Goal: Task Accomplishment & Management: Manage account settings

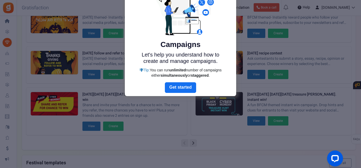
scroll to position [52, 0]
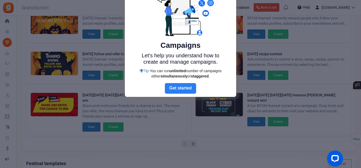
click at [178, 87] on link "Next" at bounding box center [180, 88] width 31 height 11
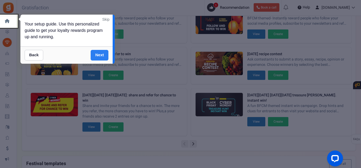
click at [99, 54] on link "Next" at bounding box center [100, 55] width 18 height 11
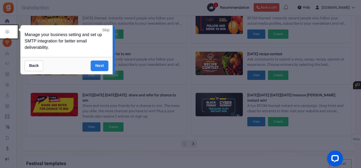
click at [99, 63] on link "Next" at bounding box center [100, 66] width 18 height 11
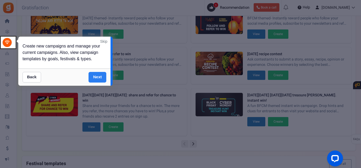
click at [96, 77] on link "Next" at bounding box center [98, 77] width 18 height 11
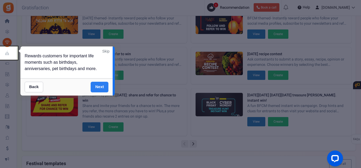
click at [99, 85] on link "Next" at bounding box center [100, 87] width 18 height 11
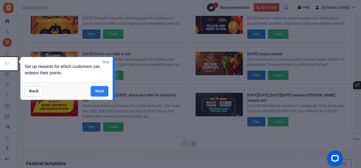
click at [100, 88] on link "Next" at bounding box center [100, 91] width 18 height 11
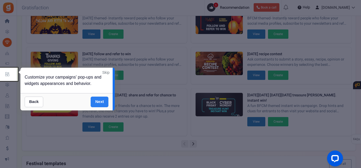
click at [99, 100] on link "Next" at bounding box center [100, 102] width 18 height 11
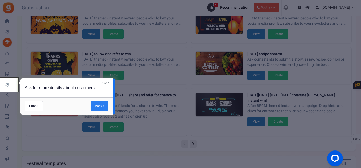
click at [99, 105] on link "Next" at bounding box center [100, 106] width 18 height 11
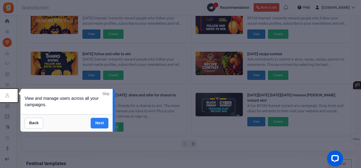
click at [99, 122] on link "Next" at bounding box center [100, 123] width 18 height 11
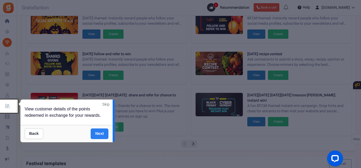
click at [96, 134] on link "Next" at bounding box center [100, 133] width 18 height 11
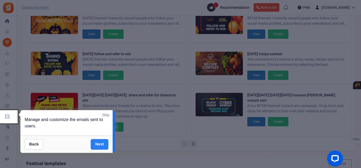
click at [97, 141] on link "Next" at bounding box center [100, 144] width 18 height 11
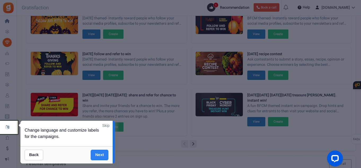
click at [99, 155] on link "Next" at bounding box center [100, 155] width 18 height 11
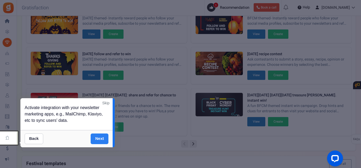
click at [97, 136] on link "Next" at bounding box center [100, 139] width 18 height 11
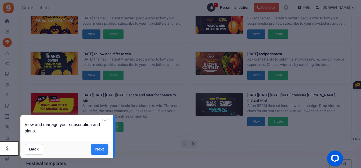
scroll to position [124, 0]
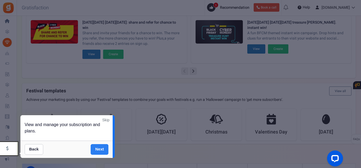
click at [95, 148] on link "Next" at bounding box center [100, 149] width 18 height 11
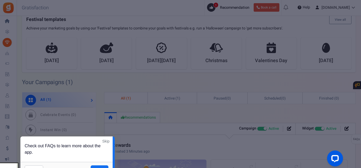
scroll to position [267, 0]
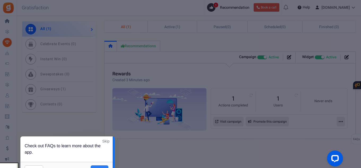
click at [94, 165] on link "Next" at bounding box center [100, 170] width 18 height 11
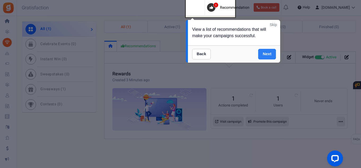
click at [266, 52] on link "Next" at bounding box center [268, 54] width 18 height 11
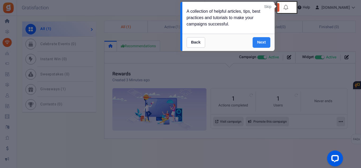
click at [260, 41] on link "Next" at bounding box center [262, 42] width 18 height 11
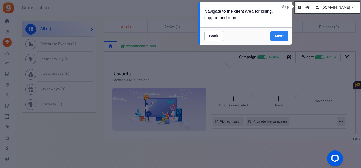
click at [260, 41] on div "Back Next" at bounding box center [246, 35] width 92 height 17
click at [273, 37] on link "Next" at bounding box center [280, 36] width 18 height 11
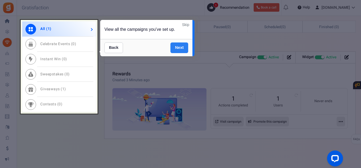
click at [181, 48] on link "Next" at bounding box center [180, 47] width 18 height 11
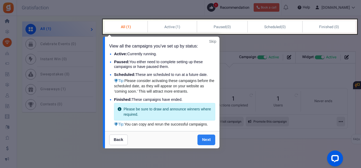
click at [204, 141] on link "Next" at bounding box center [207, 140] width 18 height 11
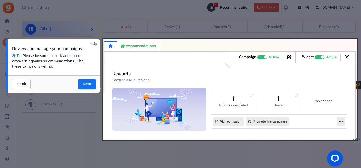
click at [251, 94] on div at bounding box center [230, 89] width 255 height 101
click at [297, 94] on div at bounding box center [230, 89] width 255 height 101
click at [84, 84] on link "Next" at bounding box center [87, 84] width 18 height 11
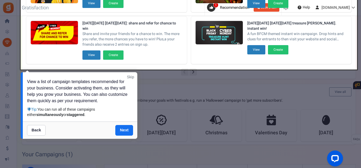
scroll to position [128, 0]
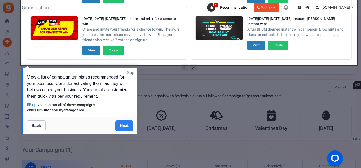
click at [121, 125] on link "Next" at bounding box center [124, 125] width 18 height 11
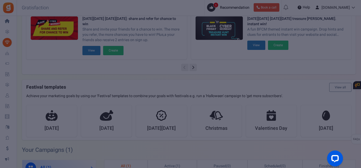
scroll to position [0, 0]
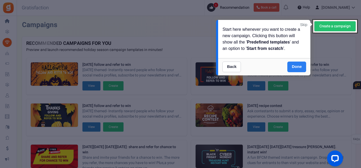
click at [292, 67] on link "Done" at bounding box center [297, 67] width 19 height 11
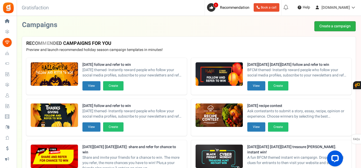
click at [332, 25] on link "Create a campaign" at bounding box center [335, 26] width 41 height 10
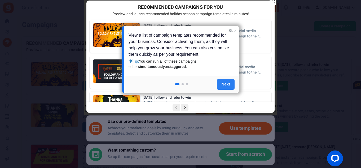
click at [223, 85] on link "Next" at bounding box center [226, 84] width 18 height 11
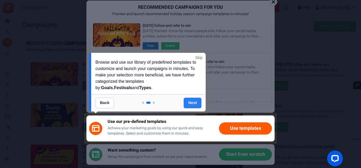
click at [189, 102] on link "Next" at bounding box center [193, 103] width 18 height 11
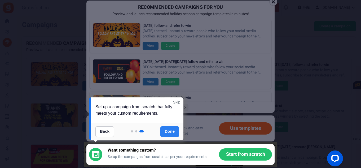
scroll to position [78, 0]
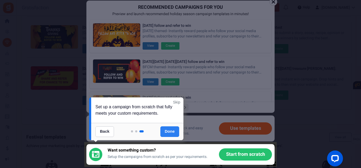
click at [166, 130] on link "Done" at bounding box center [170, 131] width 19 height 11
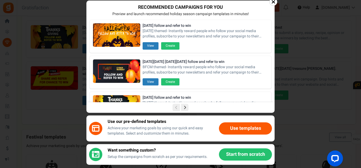
click at [230, 131] on button "Use templates" at bounding box center [245, 128] width 53 height 12
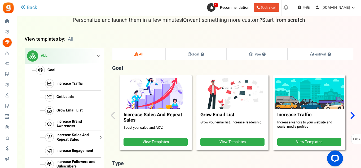
scroll to position [47, 0]
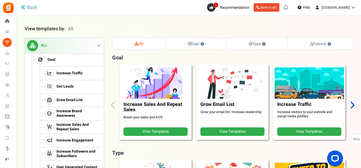
click at [353, 107] on icon "Next slide" at bounding box center [352, 105] width 5 height 8
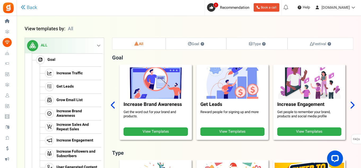
click at [353, 107] on icon "Next slide" at bounding box center [352, 105] width 5 height 8
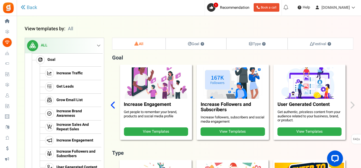
click at [353, 107] on div "Increase Sales And Repeat Sales Boost your sales and AOV. View Templates Grow E…" at bounding box center [233, 105] width 242 height 81
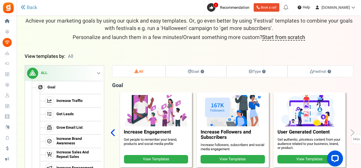
scroll to position [0, 0]
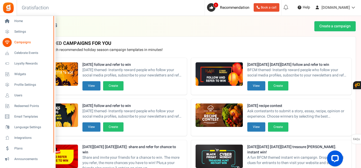
click at [20, 40] on span "Campaigns" at bounding box center [32, 42] width 37 height 5
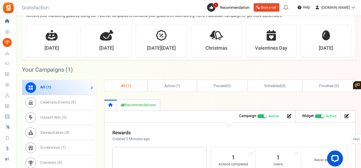
scroll to position [209, 0]
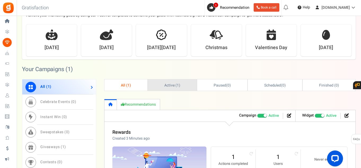
click at [162, 84] on link "Active ( 1 )" at bounding box center [172, 84] width 49 height 11
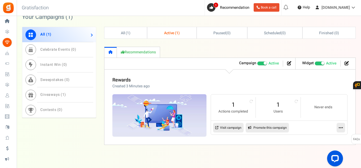
scroll to position [267, 0]
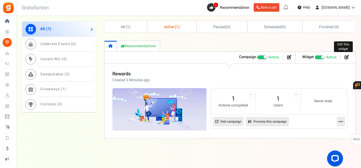
click at [346, 57] on icon at bounding box center [347, 57] width 4 height 4
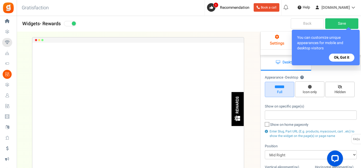
click at [341, 55] on button "Ok, Got it" at bounding box center [341, 58] width 25 height 8
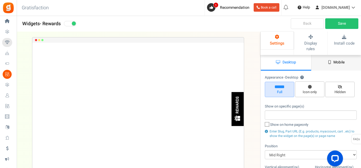
click at [337, 59] on span "Mobile" at bounding box center [339, 62] width 11 height 6
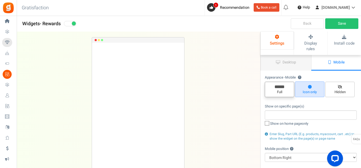
click at [280, 85] on icon at bounding box center [279, 86] width 9 height 3
click at [280, 83] on input "Full" at bounding box center [281, 84] width 3 height 3
radio input "true"
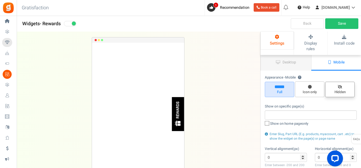
click at [335, 84] on span "Hidden" at bounding box center [340, 89] width 29 height 15
click at [341, 84] on input "Hidden" at bounding box center [342, 84] width 3 height 3
radio input "true"
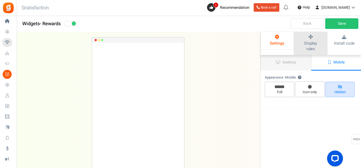
click at [316, 42] on span "Display rules" at bounding box center [311, 45] width 13 height 11
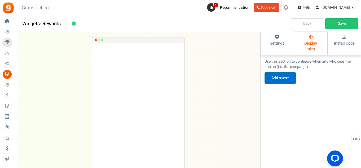
click at [285, 73] on button "Add rules" at bounding box center [280, 78] width 31 height 12
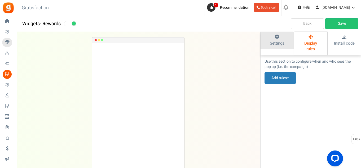
click at [280, 38] on icon at bounding box center [277, 37] width 23 height 5
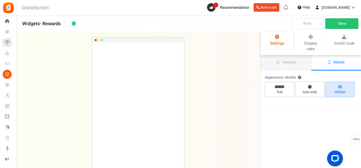
click at [281, 83] on input "Full" at bounding box center [281, 84] width 3 height 3
radio input "true"
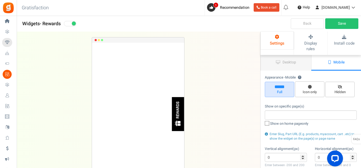
click at [277, 112] on input "search" at bounding box center [311, 115] width 89 height 6
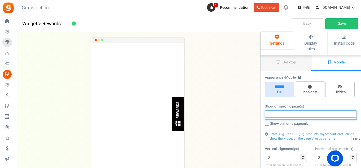
click at [268, 122] on icon at bounding box center [267, 123] width 3 height 3
click at [263, 122] on input "Show on home page only" at bounding box center [261, 123] width 3 height 3
checkbox input "true"
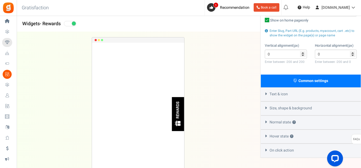
scroll to position [111, 0]
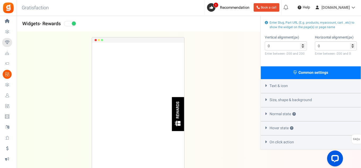
click at [266, 113] on icon at bounding box center [266, 114] width 4 height 2
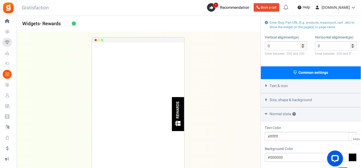
click at [266, 112] on icon at bounding box center [266, 114] width 2 height 4
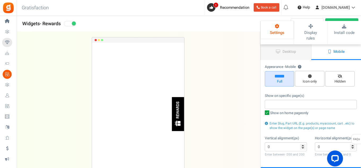
scroll to position [0, 0]
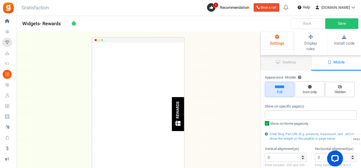
click at [180, 116] on div "REWARDS" at bounding box center [178, 110] width 5 height 17
click at [305, 90] on span "Icon only" at bounding box center [310, 92] width 25 height 5
click at [310, 86] on input "Icon only" at bounding box center [311, 84] width 3 height 3
radio input "true"
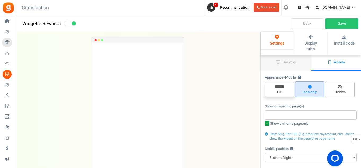
click at [279, 90] on span "Full" at bounding box center [280, 92] width 25 height 5
click at [280, 84] on input "Full" at bounding box center [281, 84] width 3 height 3
radio input "true"
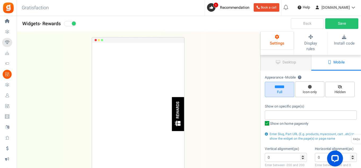
click at [176, 123] on img at bounding box center [178, 123] width 7 height 7
click at [303, 23] on link "Back" at bounding box center [307, 23] width 33 height 11
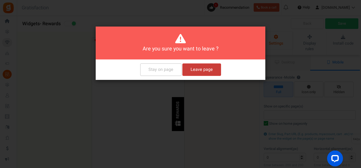
click at [199, 71] on button "Leave page" at bounding box center [202, 69] width 39 height 12
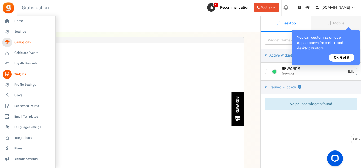
click at [19, 43] on span "Campaigns" at bounding box center [32, 42] width 37 height 5
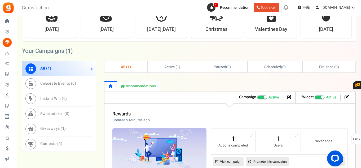
scroll to position [227, 0]
click at [173, 68] on span "Active ( 1 )" at bounding box center [173, 67] width 16 height 6
click at [289, 97] on icon at bounding box center [289, 97] width 4 height 4
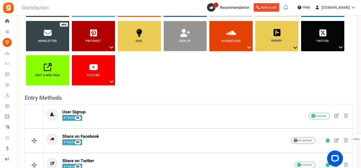
scroll to position [107, 0]
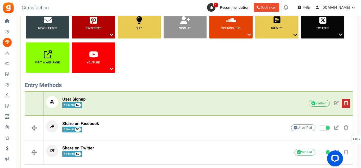
click at [347, 102] on span at bounding box center [347, 103] width 4 height 5
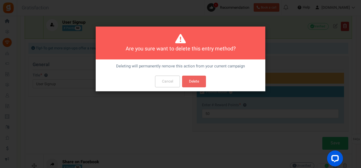
scroll to position [0, 0]
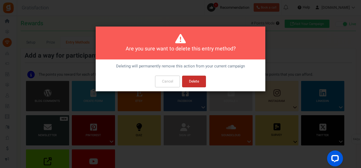
click at [196, 81] on button "Delete" at bounding box center [194, 82] width 24 height 12
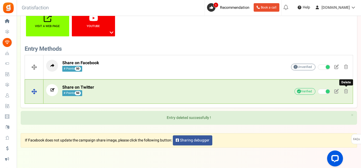
click at [348, 90] on span at bounding box center [347, 91] width 4 height 5
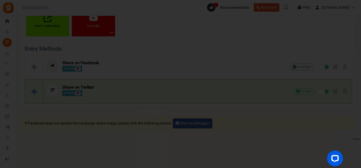
scroll to position [0, 0]
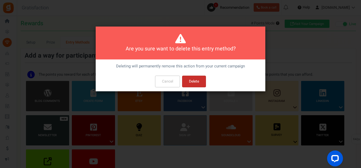
click at [202, 81] on button "Delete" at bounding box center [194, 82] width 24 height 12
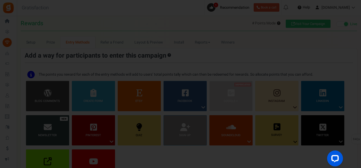
scroll to position [119, 0]
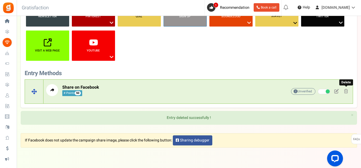
click at [345, 92] on span at bounding box center [347, 91] width 4 height 5
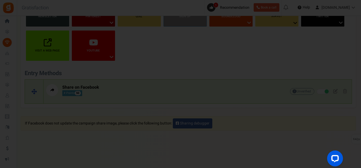
scroll to position [0, 0]
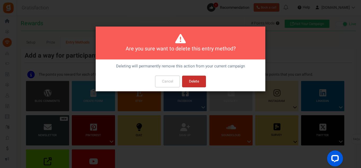
click at [195, 79] on button "Delete" at bounding box center [194, 82] width 24 height 12
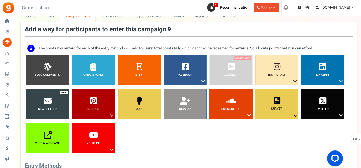
scroll to position [1, 0]
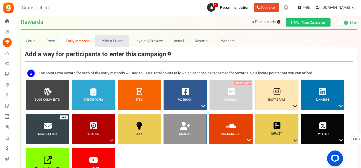
click at [114, 39] on link "Refer a Friend" at bounding box center [112, 41] width 34 height 12
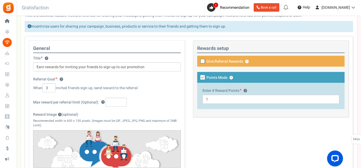
scroll to position [74, 0]
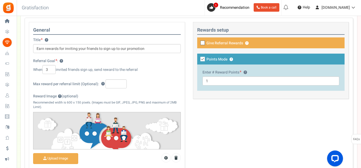
click at [202, 44] on icon at bounding box center [202, 42] width 3 height 3
click at [202, 44] on input "Give Referral Rewards ? Coupon over" at bounding box center [269, 46] width 148 height 9
checkbox input "true"
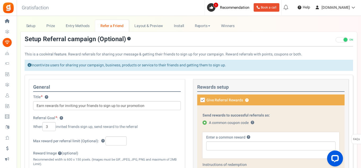
scroll to position [11, 0]
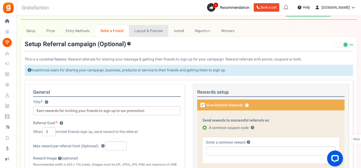
click at [141, 28] on link "Layout & Preview" at bounding box center [149, 31] width 40 height 12
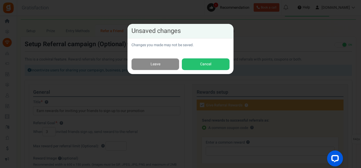
click at [153, 64] on link "Leave" at bounding box center [156, 64] width 48 height 12
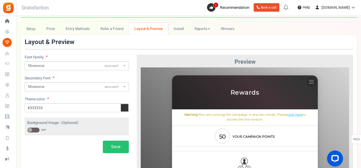
scroll to position [2, 0]
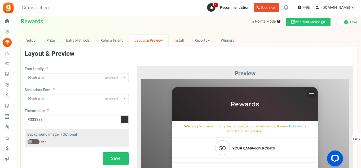
drag, startPoint x: 227, startPoint y: 183, endPoint x: 210, endPoint y: 93, distance: 91.8
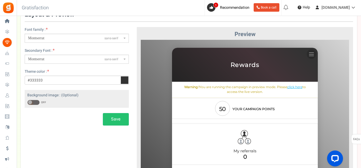
scroll to position [51, 0]
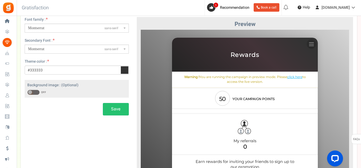
click at [221, 97] on strong "50" at bounding box center [223, 98] width 15 height 7
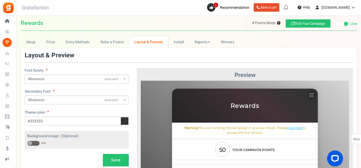
scroll to position [0, 0]
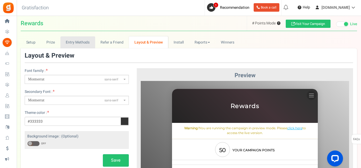
click at [82, 41] on link "Entry Methods" at bounding box center [78, 42] width 35 height 12
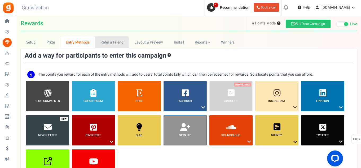
click at [114, 45] on link "Refer a Friend" at bounding box center [112, 42] width 34 height 12
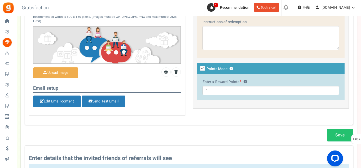
scroll to position [176, 0]
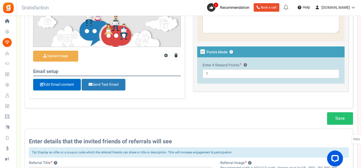
click at [63, 81] on link "Edit Email content" at bounding box center [57, 85] width 48 height 12
type input "Thank you for your referral"
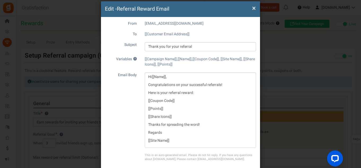
scroll to position [27, 0]
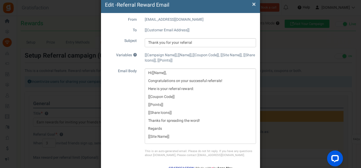
drag, startPoint x: 176, startPoint y: 19, endPoint x: 171, endPoint y: 19, distance: 4.5
drag, startPoint x: 171, startPoint y: 19, endPoint x: 168, endPoint y: 17, distance: 3.6
click at [168, 17] on div "[EMAIL_ADDRESS][DOMAIN_NAME]" at bounding box center [200, 19] width 119 height 5
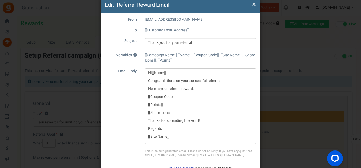
click at [184, 19] on div "[EMAIL_ADDRESS][DOMAIN_NAME]" at bounding box center [200, 19] width 119 height 5
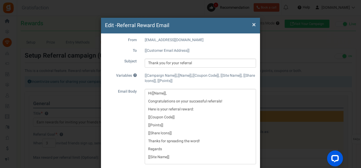
scroll to position [0, 0]
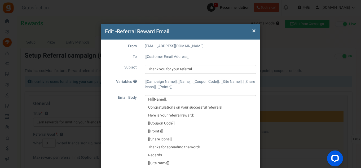
click at [254, 29] on span "×" at bounding box center [254, 31] width 4 height 10
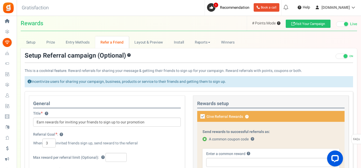
click at [206, 139] on span at bounding box center [205, 139] width 4 height 4
click at [206, 139] on input "A common coupon code ?" at bounding box center [204, 139] width 3 height 3
drag, startPoint x: 136, startPoint y: 42, endPoint x: 140, endPoint y: 42, distance: 4.2
click at [136, 42] on link "Layout & Preview" at bounding box center [149, 42] width 40 height 12
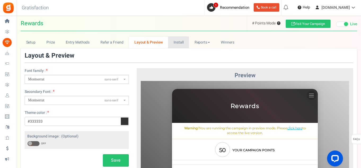
click at [175, 41] on link "Install" at bounding box center [178, 42] width 21 height 12
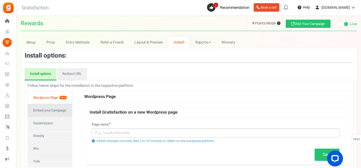
click at [56, 109] on link "Embed your Campaign" at bounding box center [50, 110] width 45 height 13
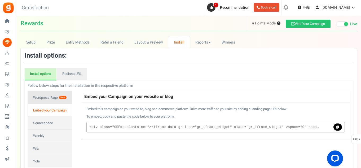
click at [50, 95] on link "Wordpress Page New" at bounding box center [50, 97] width 45 height 13
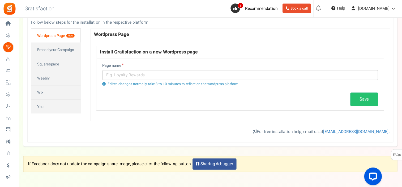
scroll to position [65, 0]
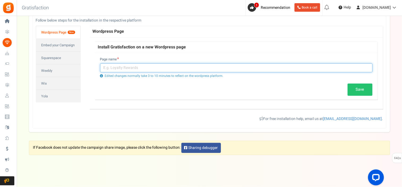
click at [129, 67] on input "text" at bounding box center [236, 67] width 272 height 9
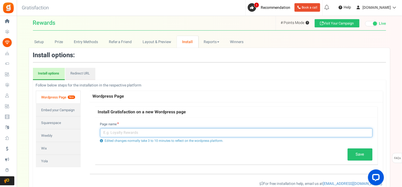
scroll to position [0, 0]
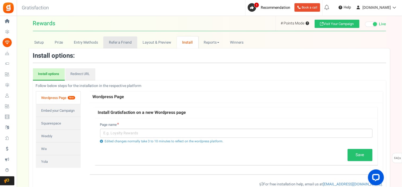
click at [120, 38] on link "Refer a Friend" at bounding box center [120, 42] width 34 height 12
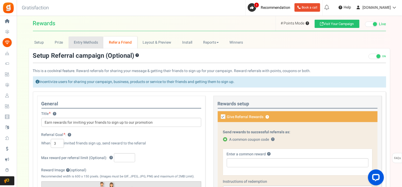
click at [92, 42] on link "Entry Methods" at bounding box center [85, 42] width 35 height 12
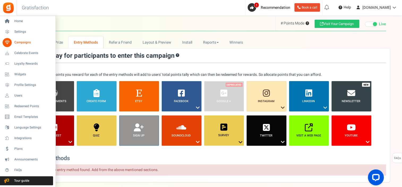
click at [17, 44] on span "Campaigns" at bounding box center [32, 42] width 37 height 5
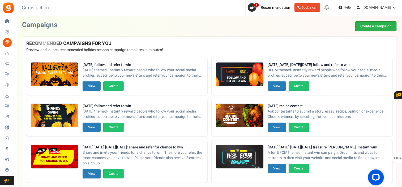
click at [362, 28] on link "Create a campaign" at bounding box center [375, 26] width 41 height 10
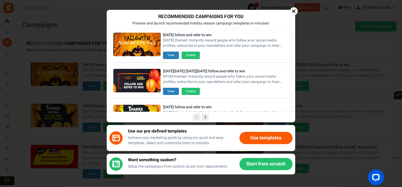
click at [206, 116] on icon at bounding box center [204, 116] width 7 height 7
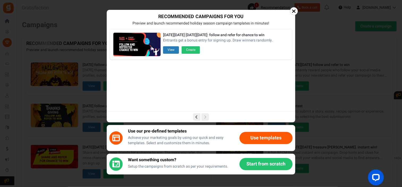
click at [247, 137] on button "Use templates" at bounding box center [265, 138] width 53 height 12
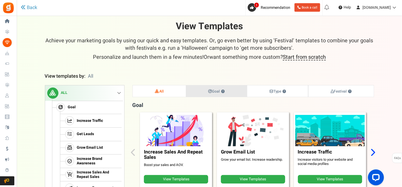
click at [196, 91] on link "Goal ?" at bounding box center [216, 90] width 60 height 11
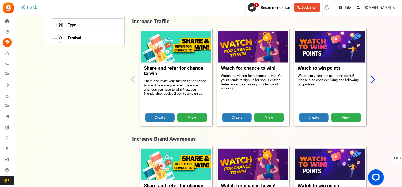
scroll to position [205, 0]
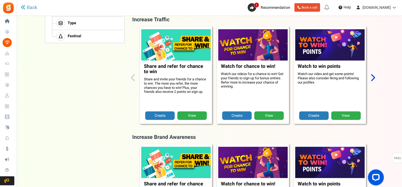
click at [362, 75] on icon "Next slide" at bounding box center [372, 78] width 5 height 8
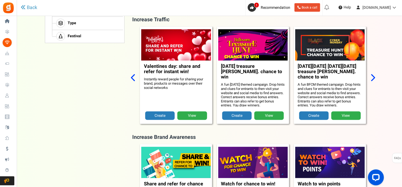
click at [362, 75] on icon "Next slide" at bounding box center [372, 78] width 5 height 8
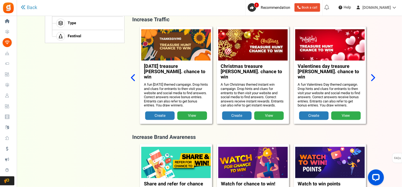
click at [362, 75] on icon "Next slide" at bounding box center [372, 78] width 5 height 8
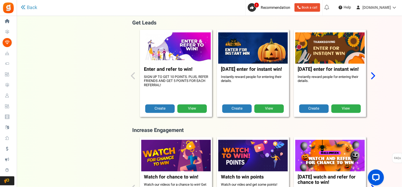
scroll to position [414, 0]
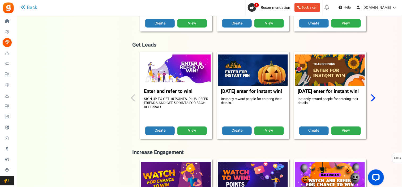
click at [362, 94] on icon "Next slide" at bounding box center [372, 98] width 5 height 8
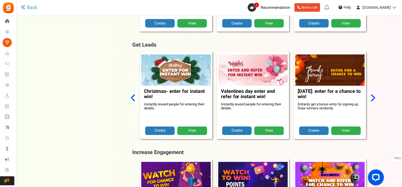
click at [362, 94] on icon "Next slide" at bounding box center [372, 98] width 5 height 8
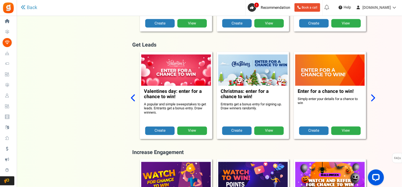
click at [362, 94] on icon "Next slide" at bounding box center [372, 98] width 5 height 8
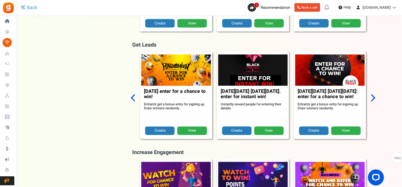
click at [362, 94] on icon "Next slide" at bounding box center [372, 98] width 5 height 8
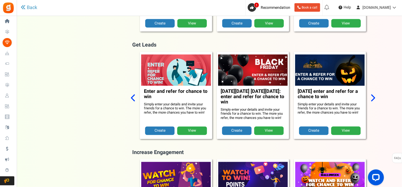
click at [362, 94] on icon "Next slide" at bounding box center [372, 98] width 5 height 8
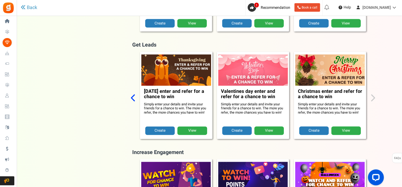
click at [362, 89] on div "Enter and refer to win! SIGN UP TO GET 10 POINTS. PLUS, REFER FRIENDS AND GET 5…" at bounding box center [253, 99] width 242 height 94
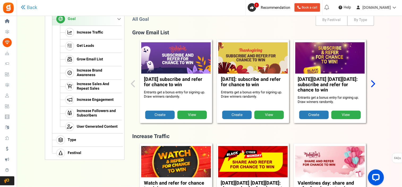
scroll to position [59, 0]
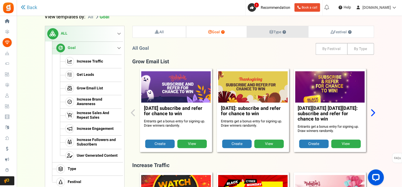
click at [270, 30] on icon at bounding box center [271, 32] width 4 height 4
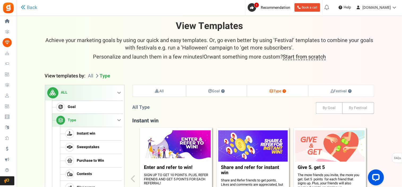
scroll to position [0, 0]
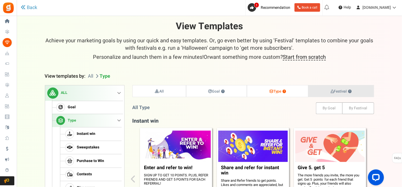
click at [326, 92] on link "Festival ?" at bounding box center [340, 90] width 65 height 11
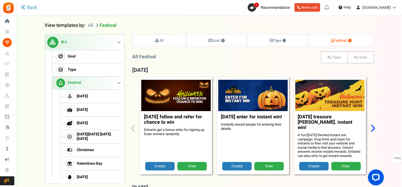
scroll to position [54, 0]
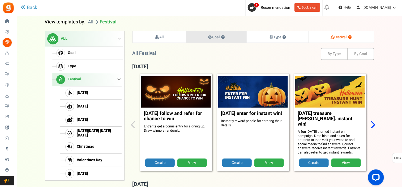
click at [237, 35] on link "Goal ?" at bounding box center [216, 36] width 60 height 11
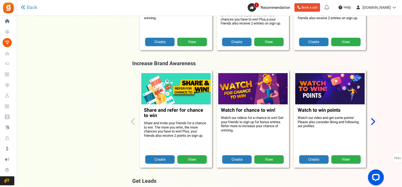
scroll to position [275, 0]
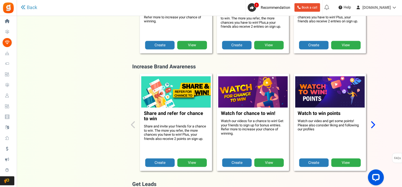
click at [362, 120] on icon "Next slide" at bounding box center [372, 124] width 5 height 8
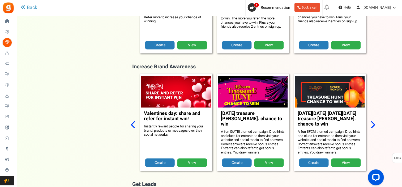
click at [362, 120] on icon "Next slide" at bounding box center [372, 124] width 5 height 8
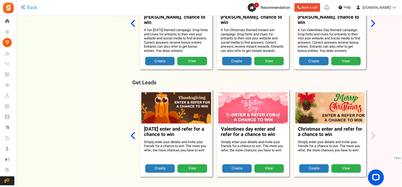
scroll to position [390, 0]
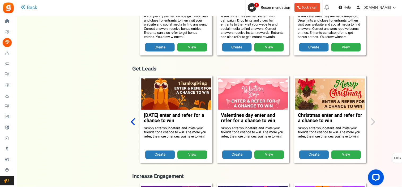
click at [189, 150] on link "View" at bounding box center [192, 154] width 29 height 8
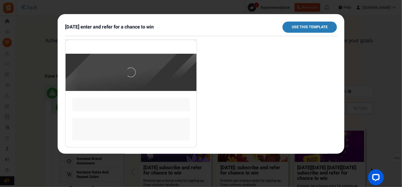
scroll to position [0, 0]
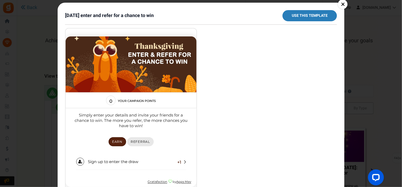
click at [140, 143] on section "0 Your campaign points 0 Your entries Simply enter your details and invite your…" at bounding box center [130, 131] width 131 height 78
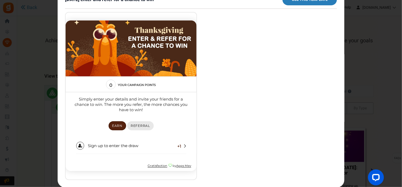
scroll to position [27, 0]
click at [143, 123] on link "Referral" at bounding box center [140, 125] width 27 height 9
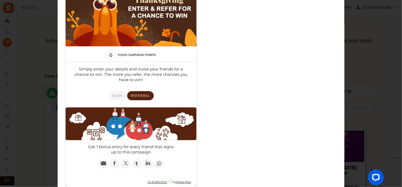
scroll to position [0, 0]
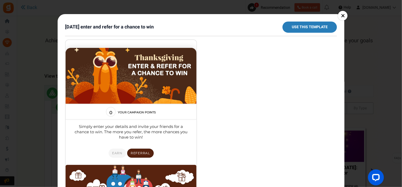
click at [342, 13] on link "×" at bounding box center [343, 16] width 10 height 10
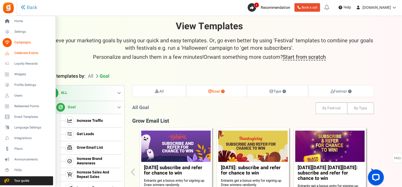
click at [22, 56] on link "Celebrate Events" at bounding box center [27, 53] width 51 height 9
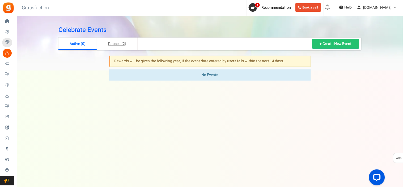
click at [100, 42] on link "Paused (2)" at bounding box center [117, 43] width 41 height 13
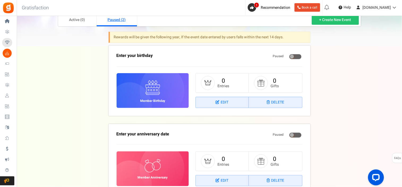
scroll to position [23, 0]
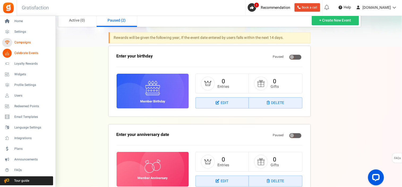
click at [19, 43] on span "Campaigns" at bounding box center [32, 42] width 37 height 5
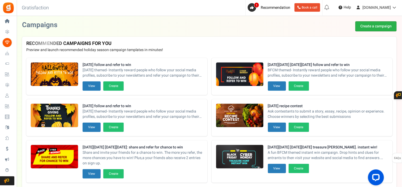
click at [356, 28] on link "Create a campaign" at bounding box center [375, 26] width 41 height 10
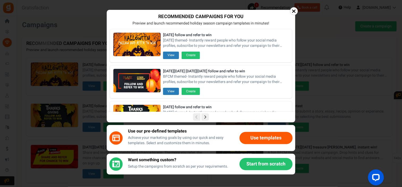
click at [250, 161] on button "Start from scratch" at bounding box center [265, 164] width 53 height 12
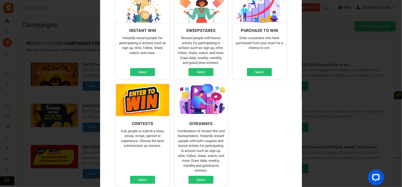
scroll to position [51, 0]
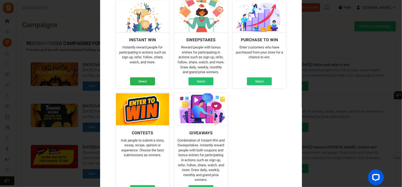
click at [140, 79] on link "Select" at bounding box center [142, 81] width 25 height 8
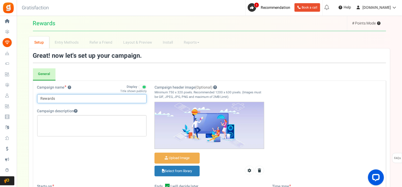
drag, startPoint x: 89, startPoint y: 98, endPoint x: 37, endPoint y: 98, distance: 51.5
click at [37, 98] on input "Rewards" at bounding box center [92, 98] width 110 height 9
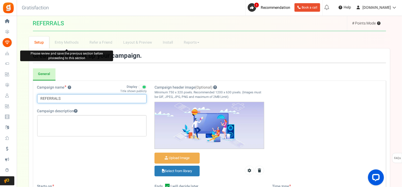
type input "REFERRALS"
click at [61, 45] on li "Entry Methods" at bounding box center [66, 42] width 35 height 12
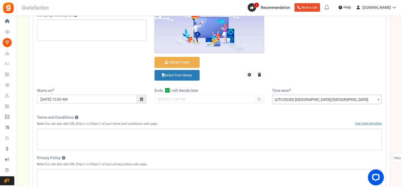
scroll to position [97, 0]
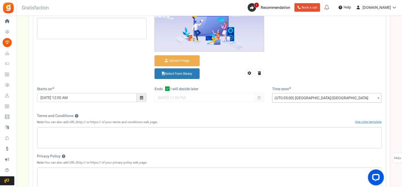
click at [168, 87] on icon at bounding box center [167, 88] width 5 height 5
click at [163, 87] on input "I will decide later" at bounding box center [161, 88] width 3 height 3
click at [168, 87] on icon at bounding box center [167, 88] width 3 height 3
click at [163, 87] on input "I will decide later" at bounding box center [161, 88] width 3 height 3
checkbox input "true"
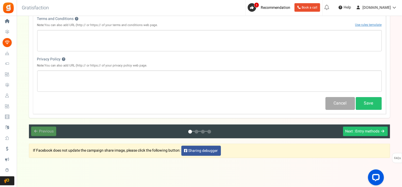
scroll to position [203, 0]
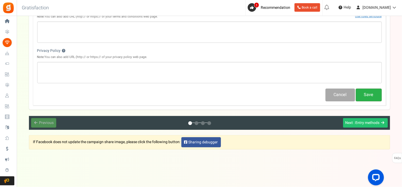
click at [362, 92] on button "Save" at bounding box center [369, 94] width 26 height 12
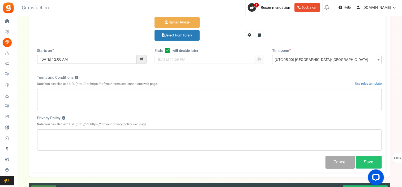
scroll to position [175, 0]
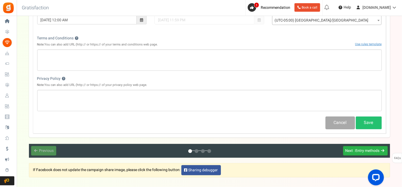
click at [362, 151] on span ": Entry methods" at bounding box center [367, 151] width 26 height 6
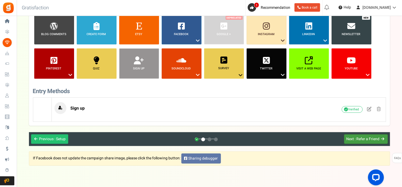
scroll to position [70, 0]
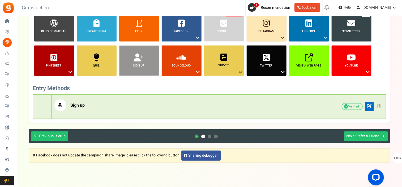
click at [362, 106] on span at bounding box center [369, 106] width 5 height 5
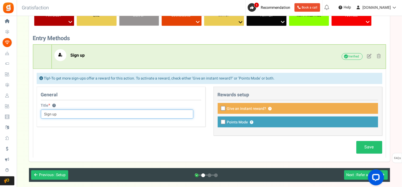
scroll to position [121, 0]
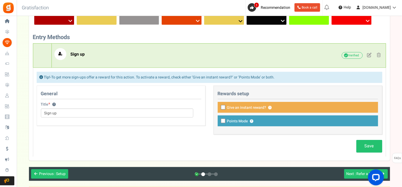
click at [223, 119] on icon at bounding box center [223, 120] width 3 height 3
click at [219, 119] on input "Points Mode ?" at bounding box center [217, 120] width 3 height 3
checkbox input "true"
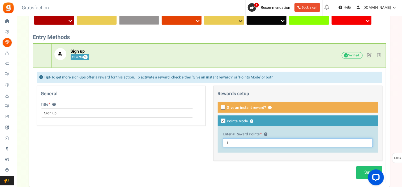
click at [230, 142] on input "1" at bounding box center [298, 142] width 150 height 9
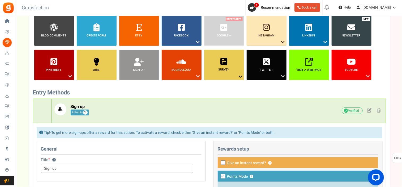
scroll to position [68, 0]
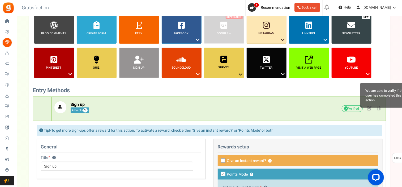
click at [362, 107] on span "We are able to verify if the user has completed this action." at bounding box center [386, 95] width 53 height 25
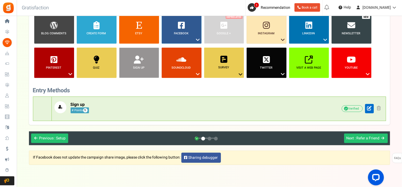
click at [362, 108] on span at bounding box center [369, 108] width 5 height 5
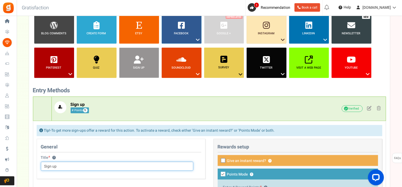
drag, startPoint x: 86, startPoint y: 164, endPoint x: 19, endPoint y: 168, distance: 67.3
click at [19, 168] on div "Setup Prize Entry Methods Reward Setup Refer a Friend Layout & Preview Layout &…" at bounding box center [209, 114] width 385 height 291
type input "REFER A FRIEND"
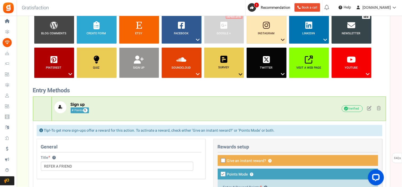
click at [224, 162] on icon at bounding box center [223, 160] width 3 height 3
click at [219, 162] on input "Give an instant reward? ?" at bounding box center [217, 160] width 3 height 3
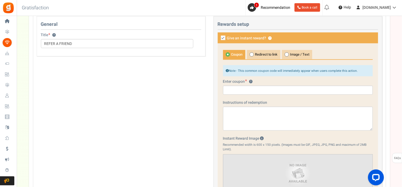
scroll to position [195, 0]
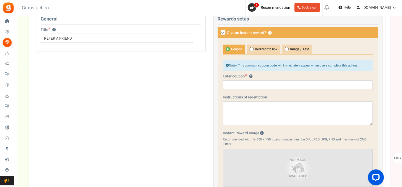
click at [222, 30] on label "Give an instant reward? ?" at bounding box center [298, 32] width 160 height 11
click at [219, 31] on input "Give an instant reward? ?" at bounding box center [217, 32] width 3 height 3
checkbox input "false"
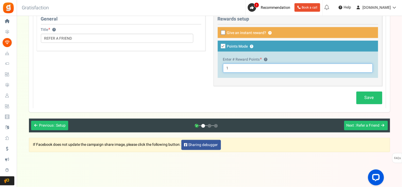
click at [230, 67] on input "1" at bounding box center [298, 67] width 150 height 9
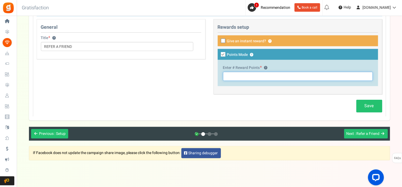
scroll to position [198, 0]
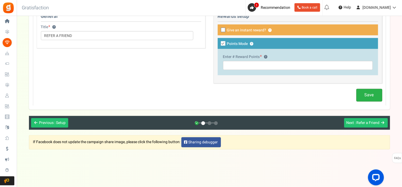
click at [360, 92] on link "Save" at bounding box center [369, 95] width 26 height 12
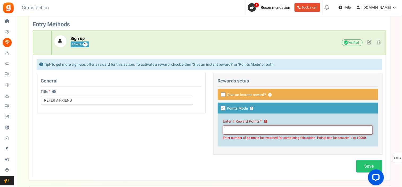
scroll to position [125, 0]
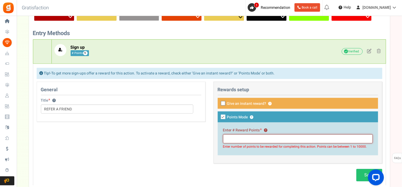
click at [229, 139] on input "text" at bounding box center [298, 138] width 150 height 9
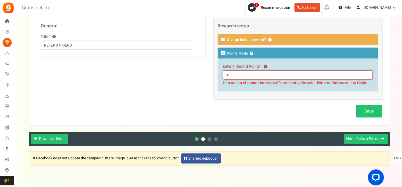
scroll to position [201, 0]
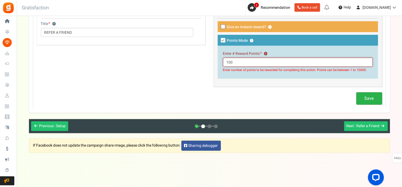
type input "100"
click at [362, 102] on link "Save" at bounding box center [369, 98] width 26 height 12
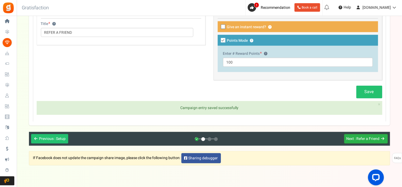
click at [354, 136] on button "Next : Refer a Friend" at bounding box center [366, 139] width 44 height 10
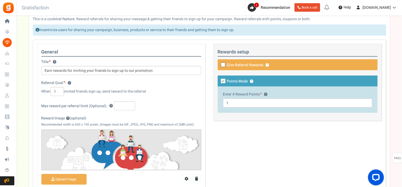
scroll to position [57, 0]
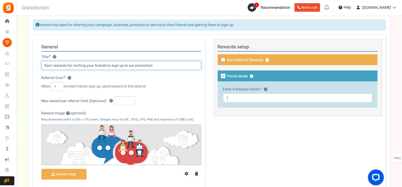
drag, startPoint x: 151, startPoint y: 64, endPoint x: 124, endPoint y: 65, distance: 27.6
click at [124, 65] on input "Earn rewards for inviting your friends to sign up to our promotion" at bounding box center [121, 65] width 160 height 9
type input "Earn rewards for inviting your friends to sign up"
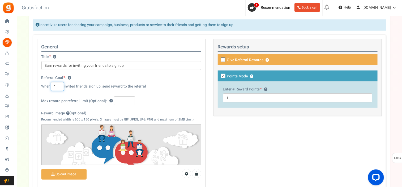
click at [57, 86] on input "1" at bounding box center [57, 86] width 13 height 9
type input "3"
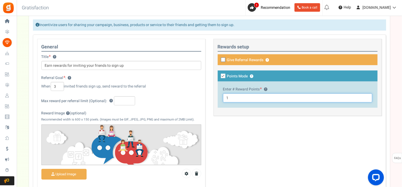
click at [235, 97] on input "1" at bounding box center [297, 97] width 149 height 9
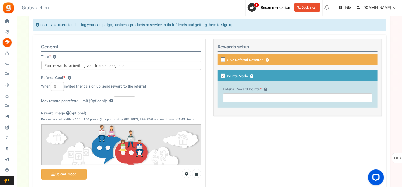
click at [224, 60] on icon at bounding box center [223, 59] width 3 height 3
click at [224, 60] on input "Give Referral Rewards ? Coupon over" at bounding box center [296, 62] width 160 height 9
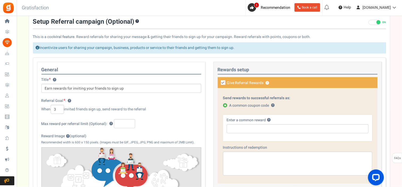
scroll to position [33, 0]
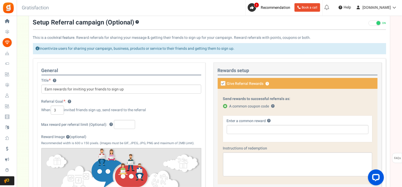
click at [80, 38] on p "This is a cool viral feature . Reward referrals for sharing your message & gett…" at bounding box center [209, 29] width 353 height 21
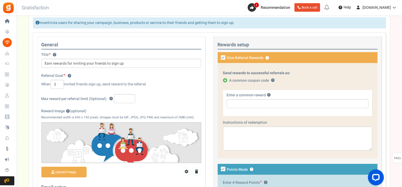
scroll to position [55, 0]
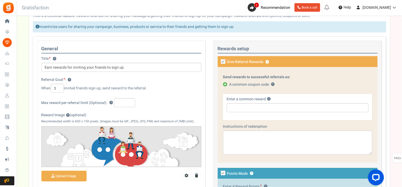
click at [223, 61] on icon at bounding box center [223, 61] width 5 height 5
click at [223, 61] on input "Give Referral Rewards ? Coupon over" at bounding box center [296, 64] width 160 height 9
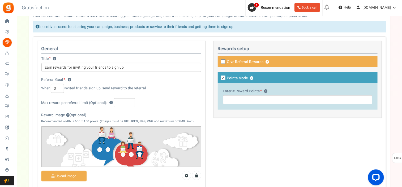
click at [223, 61] on icon at bounding box center [223, 61] width 3 height 3
click at [223, 61] on input "Give Referral Rewards ? Coupon over" at bounding box center [296, 64] width 160 height 9
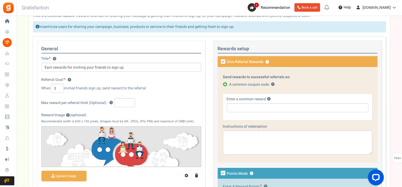
click at [223, 61] on icon at bounding box center [223, 61] width 5 height 5
click at [223, 61] on input "Give Referral Rewards ? Coupon over" at bounding box center [296, 64] width 160 height 9
checkbox input "false"
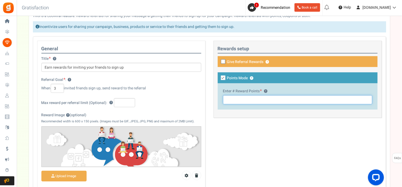
click at [242, 102] on input "text" at bounding box center [297, 99] width 149 height 9
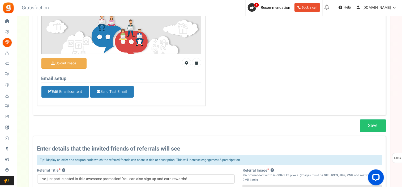
scroll to position [173, 0]
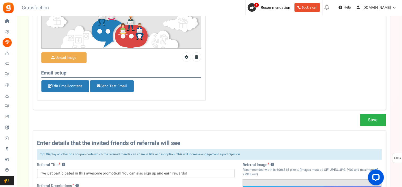
type input "200"
click at [362, 120] on link "Save" at bounding box center [373, 120] width 26 height 12
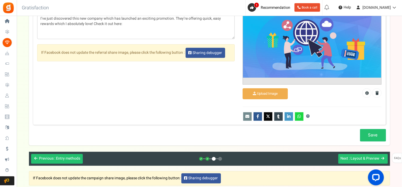
scroll to position [350, 0]
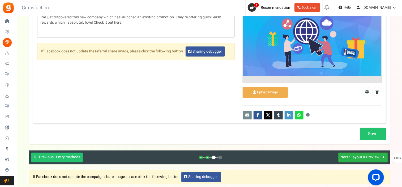
click at [362, 154] on button "Next : Layout & Preview" at bounding box center [363, 157] width 50 height 10
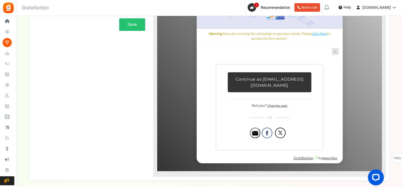
scroll to position [0, 0]
click at [256, 84] on span "Continue as [EMAIL_ADDRESS][DOMAIN_NAME]" at bounding box center [269, 81] width 68 height 11
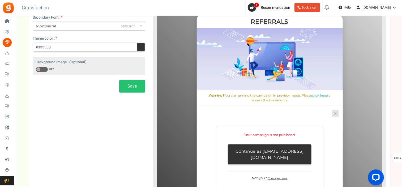
scroll to position [74, 0]
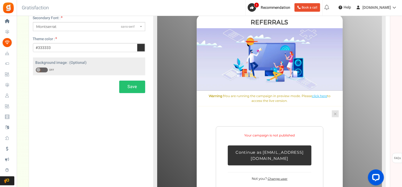
click at [41, 68] on span at bounding box center [42, 69] width 12 height 5
click at [36, 68] on input "ON OFF" at bounding box center [36, 69] width 0 height 3
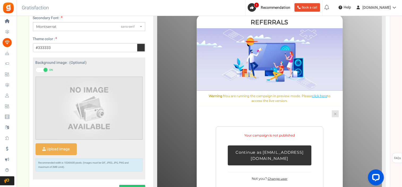
click at [41, 68] on span at bounding box center [42, 69] width 12 height 5
click at [36, 68] on input "ON OFF" at bounding box center [36, 69] width 0 height 3
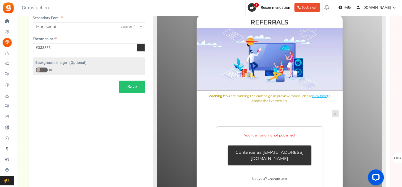
click at [41, 68] on span at bounding box center [42, 69] width 12 height 5
click at [36, 68] on input "ON OFF" at bounding box center [36, 69] width 0 height 3
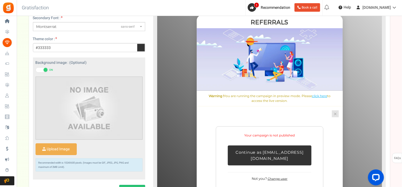
click at [44, 70] on span at bounding box center [46, 70] width 4 height 4
click at [36, 70] on input "ON OFF" at bounding box center [36, 69] width 0 height 3
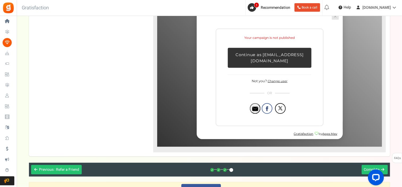
scroll to position [204, 0]
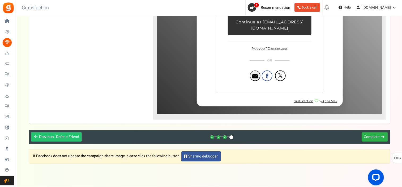
click at [362, 135] on span "Complete" at bounding box center [372, 137] width 16 height 6
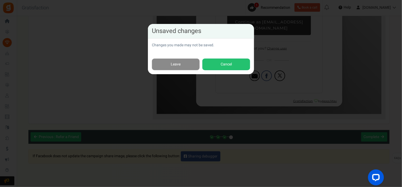
click at [183, 62] on link "Leave" at bounding box center [176, 64] width 48 height 12
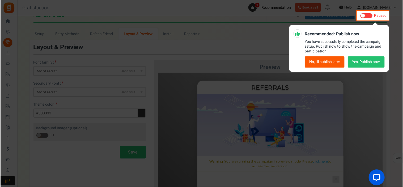
scroll to position [0, 0]
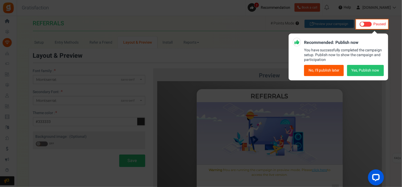
click at [353, 70] on button "Yes, Publish now" at bounding box center [365, 70] width 37 height 11
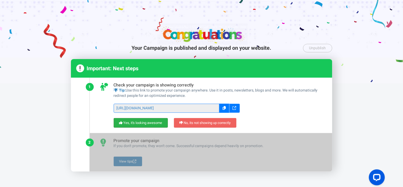
click at [155, 119] on link "Yes, it's looking awesome" at bounding box center [141, 123] width 54 height 10
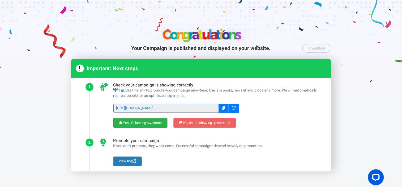
scroll to position [41, 0]
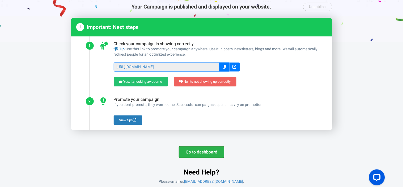
click at [200, 152] on link "Go to dashboard" at bounding box center [201, 152] width 45 height 12
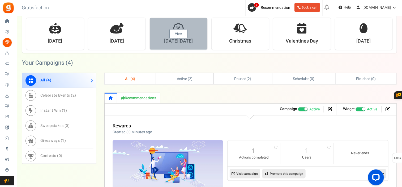
scroll to position [220, 0]
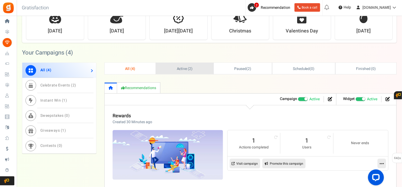
click at [186, 68] on span "Active ( 2 )" at bounding box center [185, 69] width 16 height 6
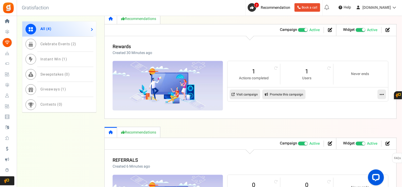
scroll to position [267, 0]
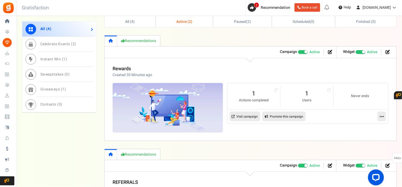
click at [304, 54] on span at bounding box center [303, 52] width 10 height 4
click at [298, 54] on input "Active Paused" at bounding box center [298, 51] width 0 height 3
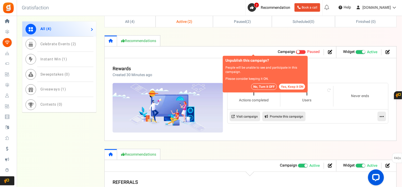
click at [269, 86] on button "No, Turn it OFF" at bounding box center [264, 86] width 26 height 6
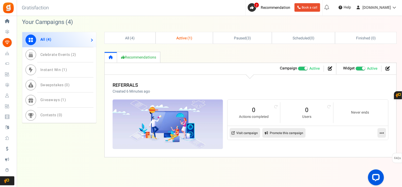
scroll to position [251, 0]
click at [302, 69] on span at bounding box center [303, 68] width 10 height 4
click at [298, 69] on input "Active Paused" at bounding box center [298, 68] width 0 height 3
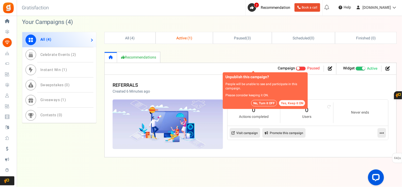
click at [359, 68] on span "Recommended: TURN ON" at bounding box center [360, 68] width 10 height 4
click at [355, 68] on input "Recommended: TURN ON Active Paused" at bounding box center [355, 68] width 0 height 3
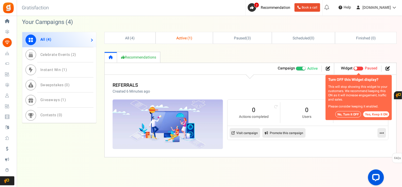
click at [347, 112] on button "No, Turn it OFF" at bounding box center [348, 114] width 26 height 6
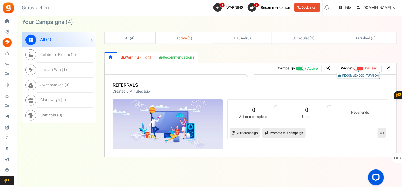
click at [303, 67] on span at bounding box center [303, 68] width 3 height 3
click at [296, 67] on input "Active Paused" at bounding box center [296, 68] width 0 height 3
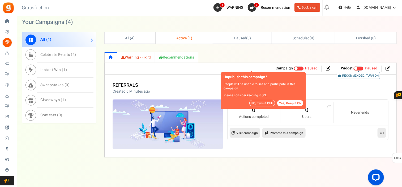
click at [255, 101] on button "No, Turn it OFF" at bounding box center [262, 103] width 26 height 6
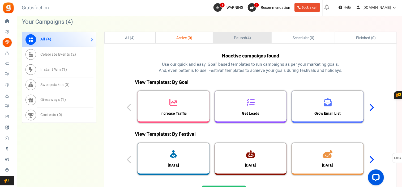
click at [238, 40] on span "Paused" at bounding box center [240, 38] width 12 height 6
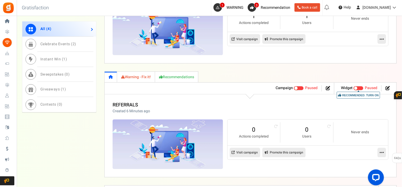
scroll to position [346, 0]
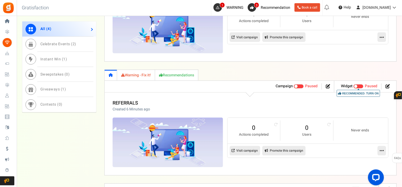
click at [136, 73] on link "Warning - Fix it!" at bounding box center [136, 75] width 38 height 11
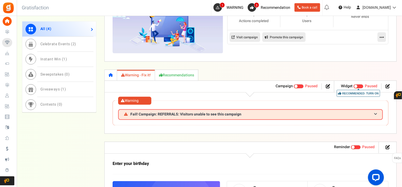
click at [295, 86] on span at bounding box center [295, 86] width 3 height 3
click at [294, 86] on input "Active Paused" at bounding box center [294, 85] width 0 height 3
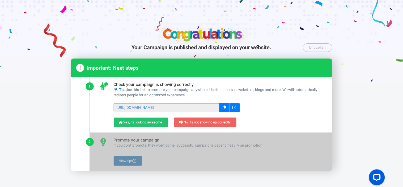
scroll to position [0, 0]
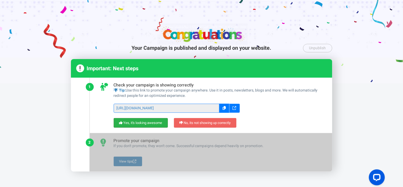
click at [148, 119] on link "Yes, it's looking awesome" at bounding box center [141, 123] width 54 height 10
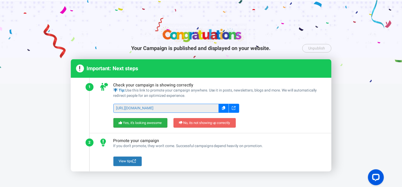
scroll to position [41, 0]
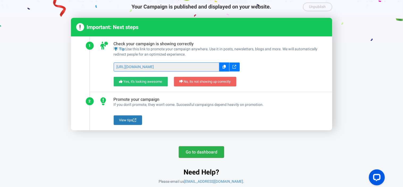
click at [202, 150] on link "Go to dashboard" at bounding box center [201, 152] width 45 height 12
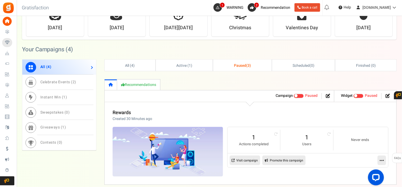
scroll to position [216, 0]
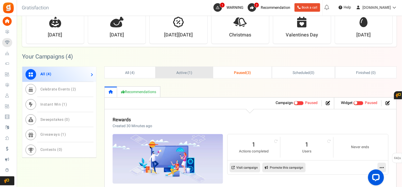
click at [181, 69] on link "Active ( 1 )" at bounding box center [184, 72] width 57 height 11
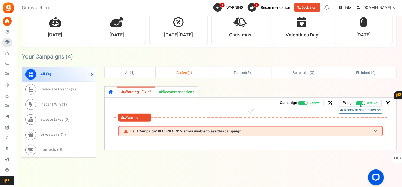
click at [145, 130] on span "Fail! Campaign: REFERRALS: Visitors unable to see this campaign" at bounding box center [185, 131] width 111 height 4
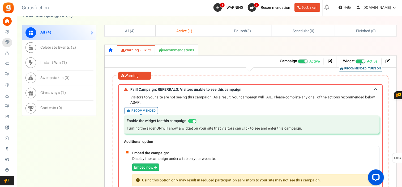
scroll to position [269, 0]
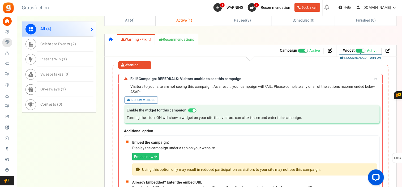
click at [359, 50] on span "Recommended: TURN ON" at bounding box center [360, 51] width 10 height 4
click at [355, 50] on input "Recommended: TURN ON Active Paused" at bounding box center [355, 50] width 0 height 3
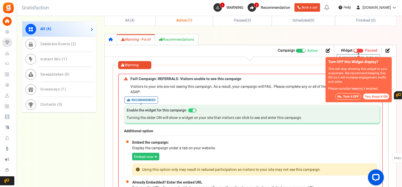
click at [359, 50] on span "Recommended: TURN ON" at bounding box center [358, 51] width 10 height 4
click at [353, 50] on input "Recommended: TURN ON Active Paused" at bounding box center [353, 50] width 0 height 3
click at [362, 94] on button "Yes, Keep it ON" at bounding box center [376, 96] width 26 height 6
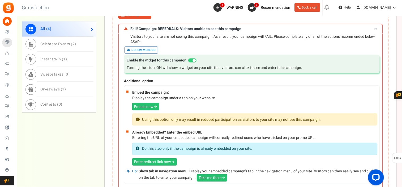
scroll to position [324, 0]
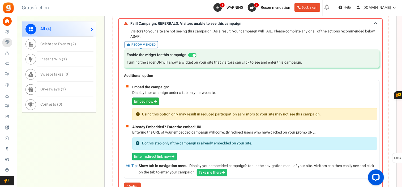
click at [144, 99] on link "Embed now" at bounding box center [145, 100] width 27 height 7
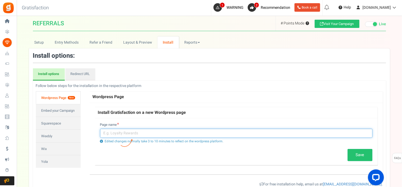
click at [139, 134] on input "text" at bounding box center [236, 132] width 272 height 9
paste input "[URL][DOMAIN_NAME]"
type input "[URL][DOMAIN_NAME]"
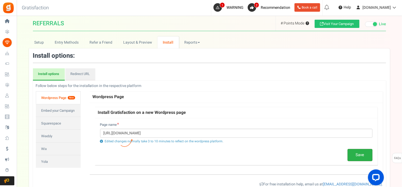
click at [359, 156] on link "Save" at bounding box center [359, 155] width 25 height 12
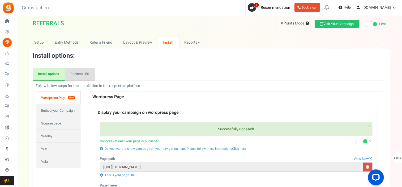
click at [78, 75] on link "Redirect URL" at bounding box center [80, 74] width 30 height 12
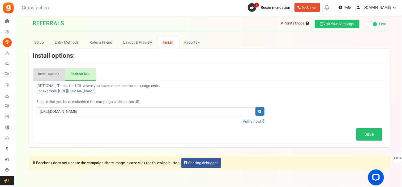
click at [56, 72] on link "Install options" at bounding box center [49, 74] width 32 height 12
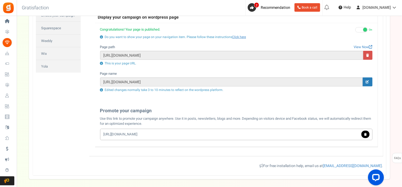
scroll to position [105, 0]
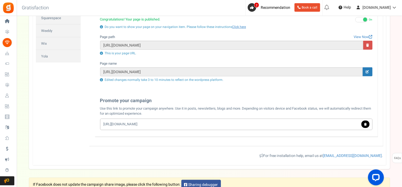
click at [142, 123] on input "[URL][DOMAIN_NAME]" at bounding box center [236, 124] width 266 height 6
click at [94, 100] on div "Display your campaign on wordpress page Successfully updated! × Close Congratul…" at bounding box center [236, 72] width 294 height 148
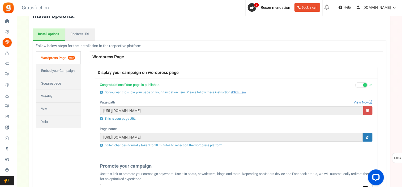
scroll to position [39, 0]
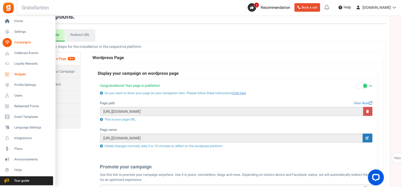
click at [15, 74] on span "Widgets" at bounding box center [32, 74] width 37 height 5
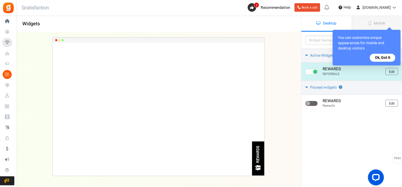
click at [316, 73] on span at bounding box center [315, 72] width 4 height 4
click at [309, 73] on input "checkbox" at bounding box center [306, 71] width 3 height 3
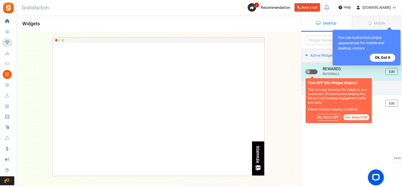
click at [316, 73] on span at bounding box center [311, 71] width 12 height 5
click at [309, 73] on input "checkbox" at bounding box center [306, 71] width 3 height 3
click at [310, 72] on span at bounding box center [308, 72] width 4 height 4
click at [309, 72] on input "checkbox" at bounding box center [306, 71] width 3 height 3
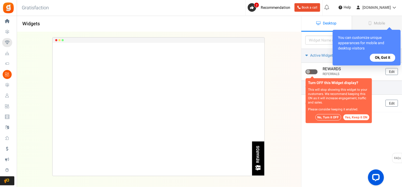
click at [356, 117] on button "Yes, Keep it ON" at bounding box center [356, 117] width 26 height 6
checkbox input "true"
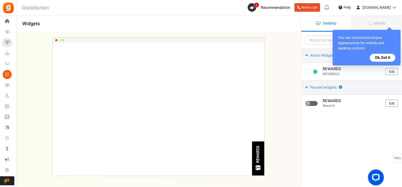
click at [362, 57] on button "Ok, Got it" at bounding box center [382, 58] width 25 height 8
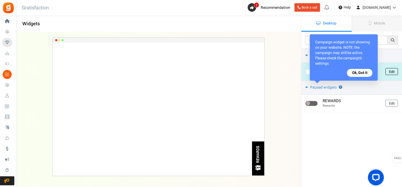
click at [362, 71] on link "Edit" at bounding box center [391, 71] width 12 height 7
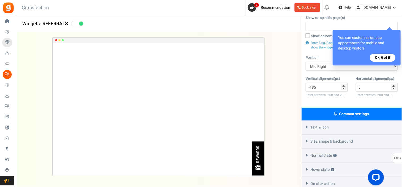
scroll to position [94, 0]
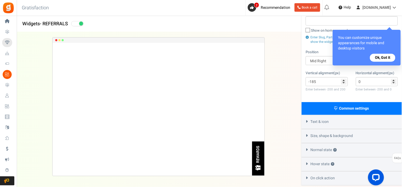
click at [309, 120] on icon at bounding box center [307, 121] width 4 height 2
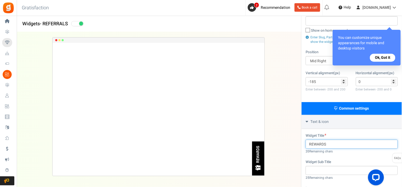
drag, startPoint x: 334, startPoint y: 138, endPoint x: 232, endPoint y: 154, distance: 103.2
click at [232, 154] on div "Widgets - REFERRALS Desktop Mobile Back Save Please enter a widget name or camp…" at bounding box center [209, 133] width 385 height 393
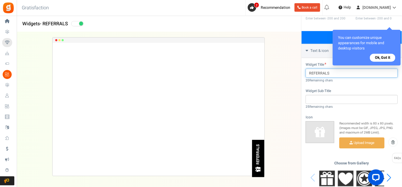
scroll to position [180, 0]
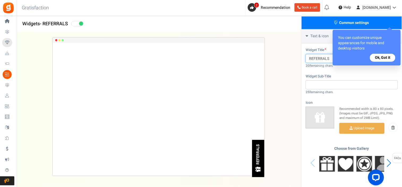
type input "REFERRALS"
click at [362, 160] on img at bounding box center [383, 164] width 16 height 16
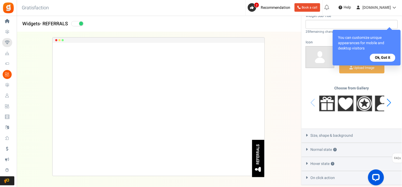
scroll to position [247, 0]
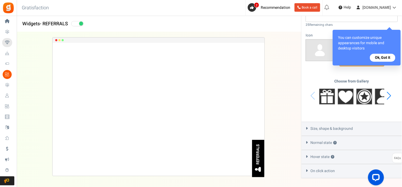
click at [362, 55] on button "Ok, Got it" at bounding box center [382, 58] width 25 height 8
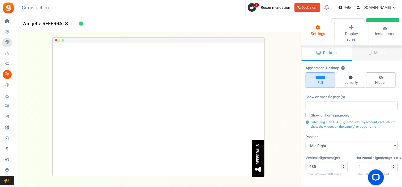
scroll to position [0, 0]
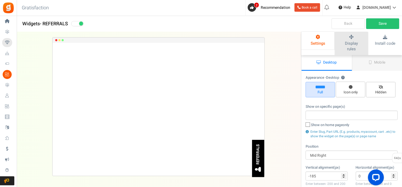
click at [343, 36] on icon at bounding box center [351, 37] width 23 height 5
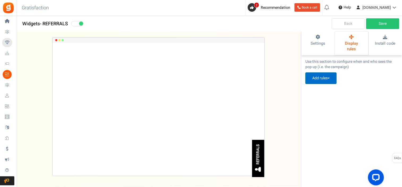
click at [330, 78] on icon at bounding box center [329, 78] width 2 height 1
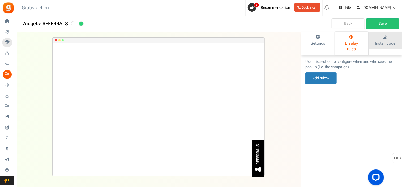
click at [362, 37] on icon at bounding box center [385, 37] width 23 height 5
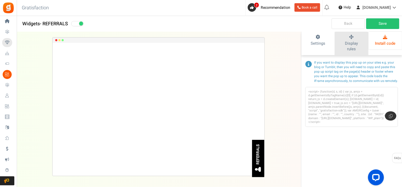
click at [355, 38] on icon at bounding box center [351, 37] width 23 height 5
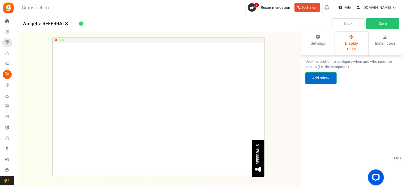
click at [317, 73] on button "Add rules" at bounding box center [320, 78] width 31 height 12
click at [318, 87] on link "Pop up visibility rules" at bounding box center [326, 91] width 42 height 8
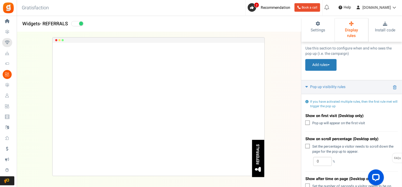
scroll to position [12, 0]
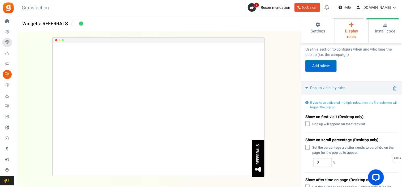
click at [312, 60] on button "Add rules" at bounding box center [320, 66] width 31 height 12
click at [315, 60] on button "Add rules" at bounding box center [320, 66] width 31 height 12
click at [317, 83] on link "Location Based" at bounding box center [326, 87] width 42 height 8
select select
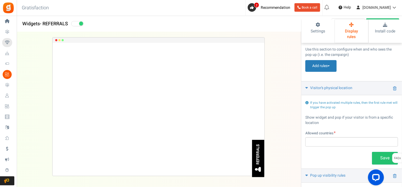
drag, startPoint x: 395, startPoint y: 82, endPoint x: 282, endPoint y: 68, distance: 113.6
click at [282, 68] on div "REFERRALS Loading.. × To configure LightBox layout please Click here" at bounding box center [158, 106] width 301 height 149
click at [362, 83] on link "Visitor’s physical location" at bounding box center [351, 88] width 101 height 14
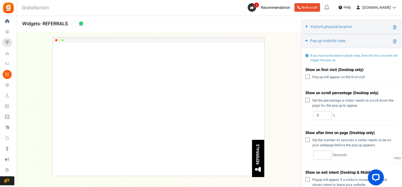
scroll to position [70, 0]
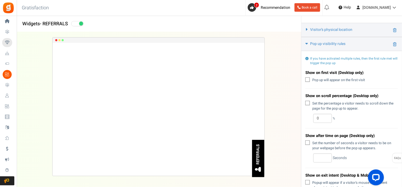
click at [309, 78] on icon at bounding box center [307, 79] width 3 height 3
click at [303, 79] on input "Pop up will appear on the first visit" at bounding box center [301, 80] width 3 height 3
click at [309, 77] on icon at bounding box center [307, 79] width 5 height 5
click at [303, 79] on input "Pop up will appear on the first visit" at bounding box center [301, 80] width 3 height 3
checkbox input "false"
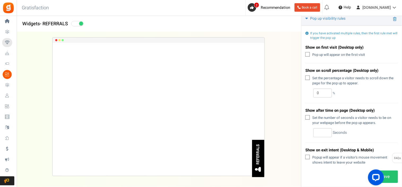
scroll to position [100, 0]
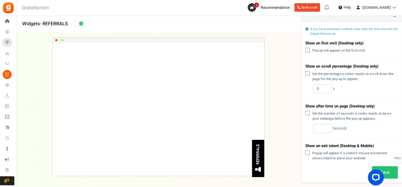
drag, startPoint x: 308, startPoint y: 145, endPoint x: 311, endPoint y: 148, distance: 3.4
click at [311, 150] on label "Popup will appear if a visitor's mouse movement shows intent to leave your webs…" at bounding box center [351, 155] width 93 height 10
click at [303, 152] on input "Popup will appear if a visitor's mouse movement shows intent to leave your webs…" at bounding box center [301, 153] width 3 height 3
click at [311, 150] on label "Popup will appear if a visitor's mouse movement shows intent to leave your webs…" at bounding box center [351, 155] width 93 height 10
click at [303, 152] on input "Popup will appear if a visitor's mouse movement shows intent to leave your webs…" at bounding box center [301, 153] width 3 height 3
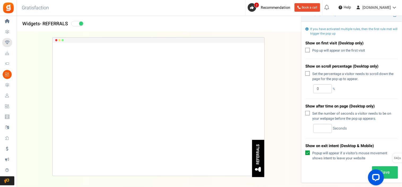
checkbox input "false"
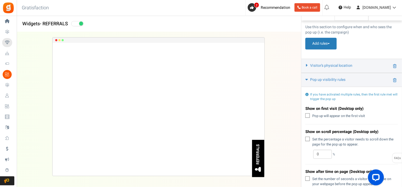
scroll to position [26, 0]
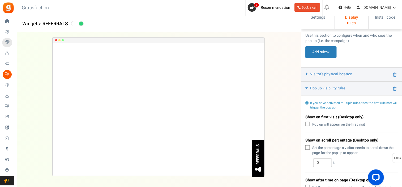
drag, startPoint x: 393, startPoint y: 79, endPoint x: 370, endPoint y: 44, distance: 41.8
drag, startPoint x: 370, startPoint y: 44, endPoint x: 383, endPoint y: 31, distance: 18.0
click at [362, 33] on p "Use this section to configure when and who sees the pop up (i.e. the campaign)" at bounding box center [351, 38] width 93 height 11
click at [362, 87] on icon at bounding box center [394, 89] width 3 height 4
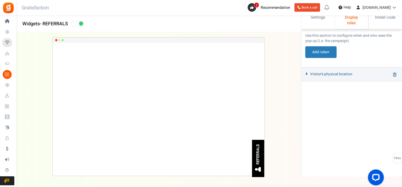
drag, startPoint x: 394, startPoint y: 70, endPoint x: 397, endPoint y: 68, distance: 3.1
drag, startPoint x: 397, startPoint y: 68, endPoint x: 388, endPoint y: 46, distance: 23.9
drag, startPoint x: 388, startPoint y: 46, endPoint x: 394, endPoint y: 68, distance: 22.8
click at [362, 72] on icon at bounding box center [394, 74] width 3 height 4
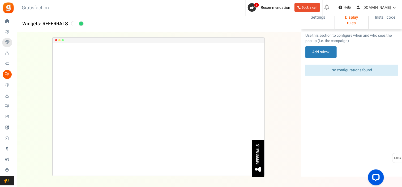
click at [343, 66] on div "No configurations found" at bounding box center [351, 69] width 93 height 11
click at [330, 49] on button "Add rules" at bounding box center [320, 52] width 31 height 12
click at [327, 61] on link "Pop up visibility rules" at bounding box center [326, 65] width 42 height 8
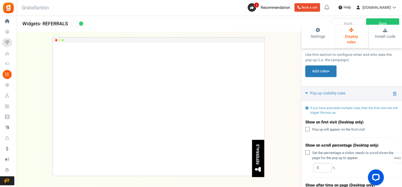
scroll to position [0, 0]
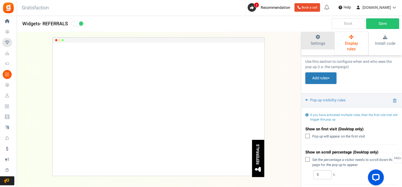
click at [328, 43] on link "Settings" at bounding box center [317, 41] width 33 height 18
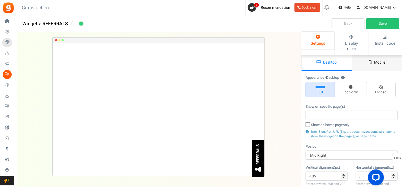
click at [362, 60] on link "Mobile" at bounding box center [377, 63] width 50 height 16
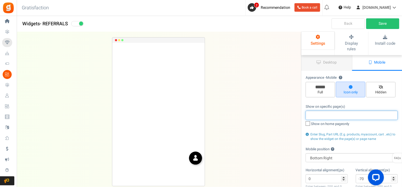
click at [312, 112] on input "search" at bounding box center [351, 115] width 89 height 6
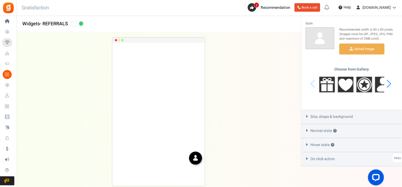
scroll to position [16, 0]
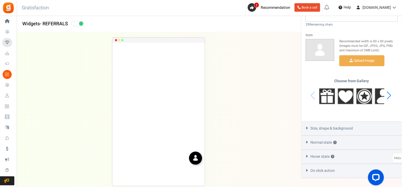
scroll to position [262, 0]
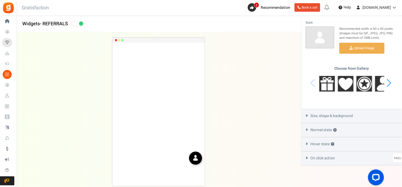
click at [310, 152] on div "On click action" at bounding box center [352, 158] width 100 height 14
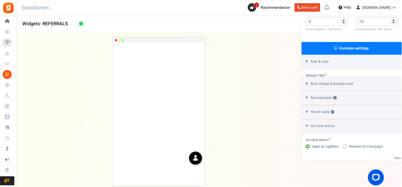
scroll to position [143, 0]
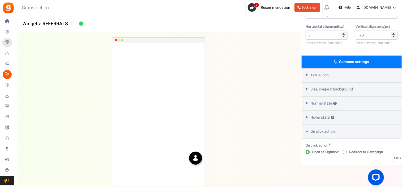
click at [344, 150] on span at bounding box center [345, 152] width 4 height 4
click at [344, 150] on input "Redirect to Campaign" at bounding box center [344, 151] width 3 height 3
radio input "true"
click at [344, 150] on span at bounding box center [345, 152] width 4 height 4
click at [344, 150] on input "Redirect to Campaign" at bounding box center [344, 151] width 3 height 3
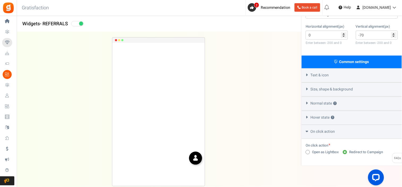
click at [308, 150] on span at bounding box center [307, 152] width 4 height 4
click at [308, 150] on input "Open as Lightbox" at bounding box center [306, 151] width 3 height 3
radio input "true"
click at [305, 110] on div "Hover state ?" at bounding box center [352, 117] width 100 height 14
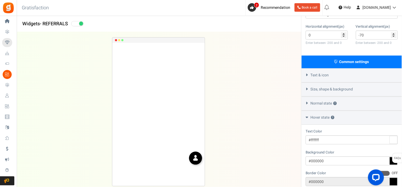
click at [305, 110] on div "Hover state ?" at bounding box center [352, 117] width 100 height 14
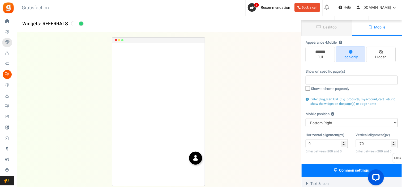
scroll to position [0, 0]
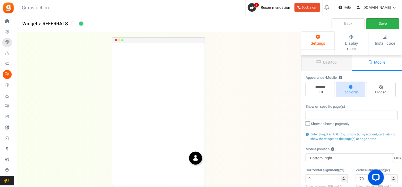
click at [362, 24] on link "Save" at bounding box center [382, 23] width 33 height 11
